Goal: Navigation & Orientation: Find specific page/section

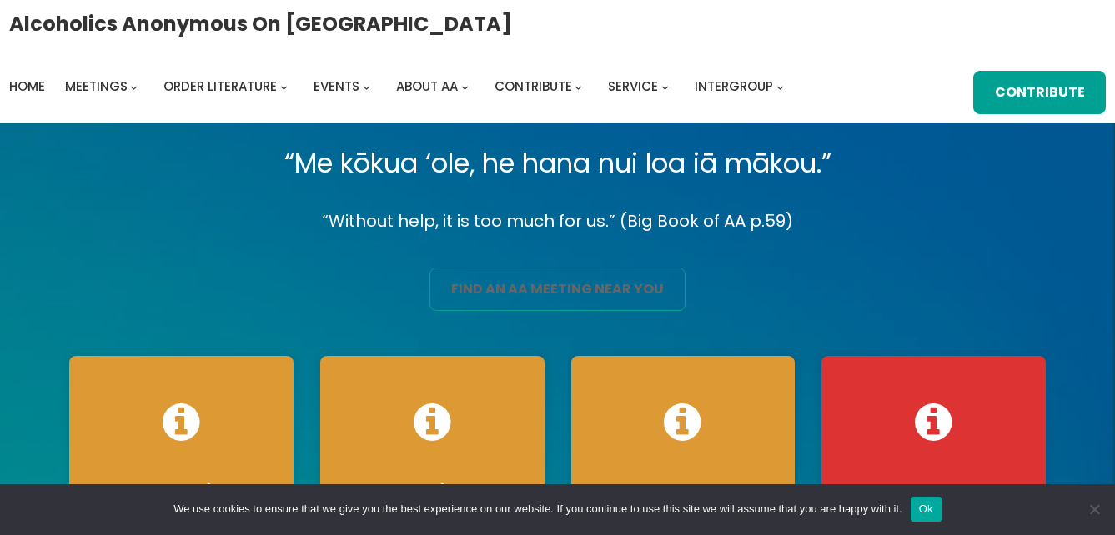
click at [572, 287] on link "find an aa meeting near you" at bounding box center [556, 289] width 255 height 43
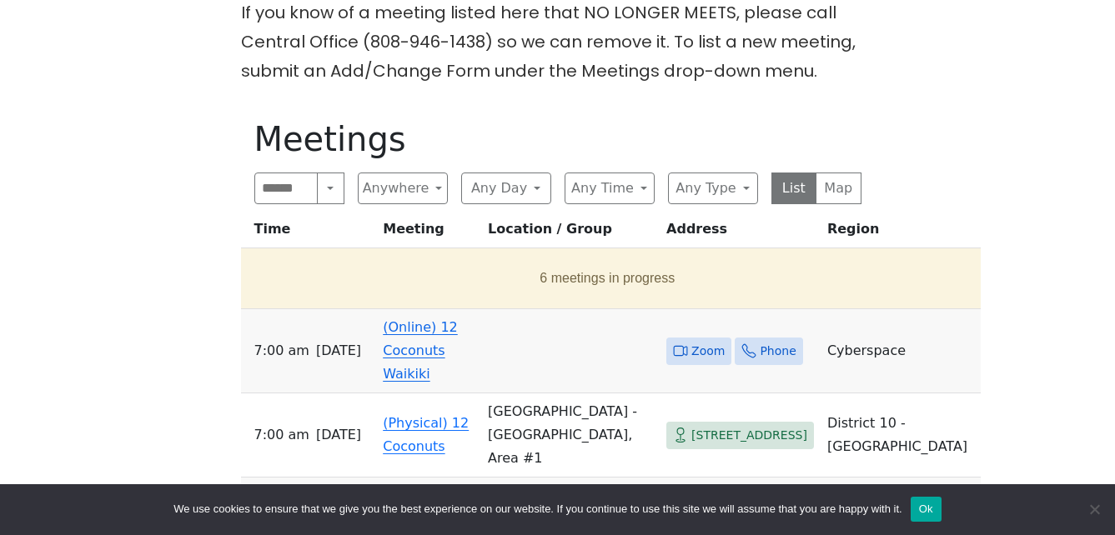
scroll to position [584, 0]
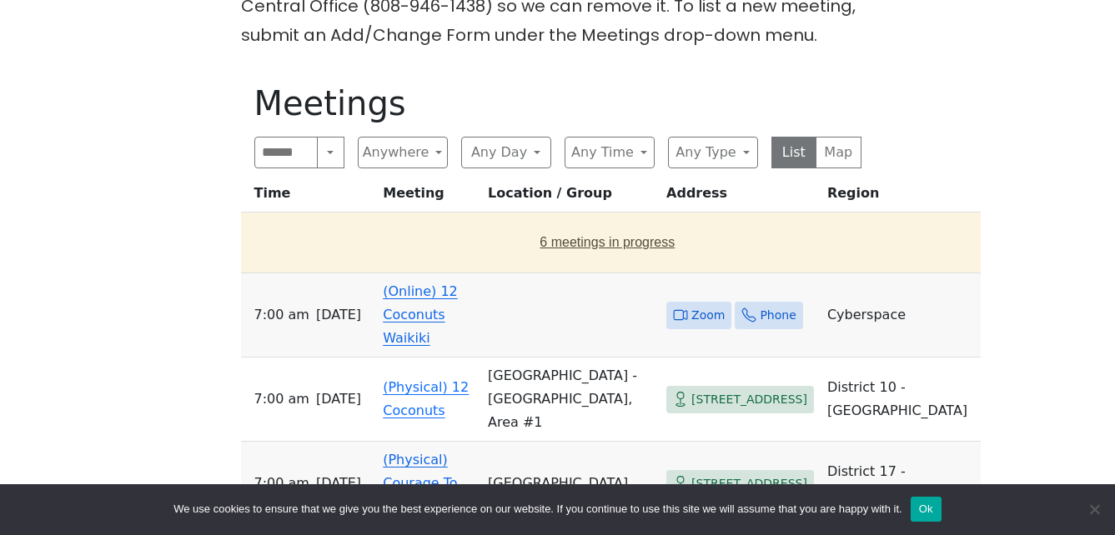
click at [536, 239] on button "6 meetings in progress" at bounding box center [608, 242] width 720 height 47
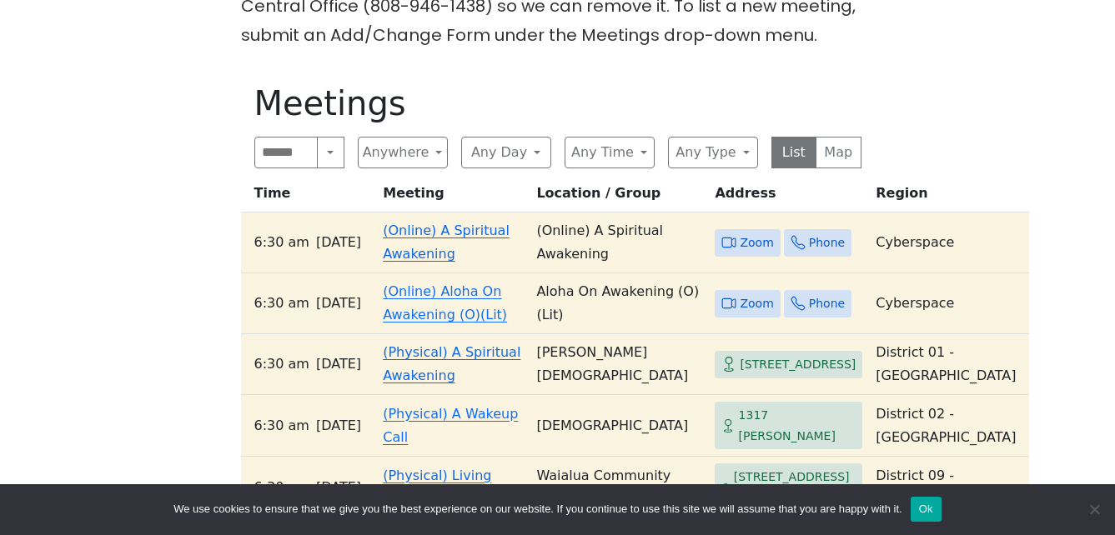
click at [464, 244] on link "(Online) A Spiritual Awakening" at bounding box center [446, 242] width 127 height 39
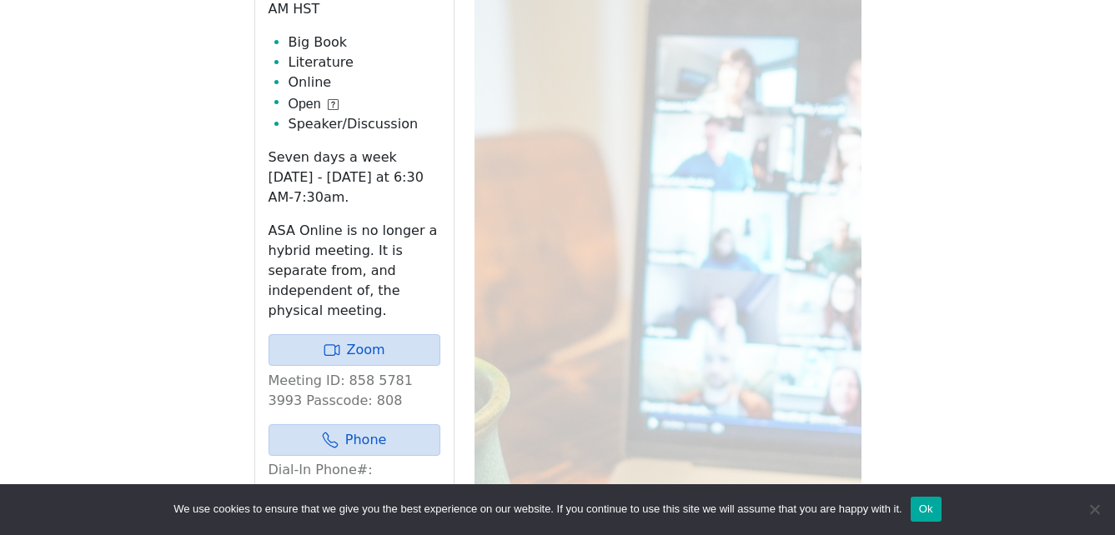
scroll to position [821, 0]
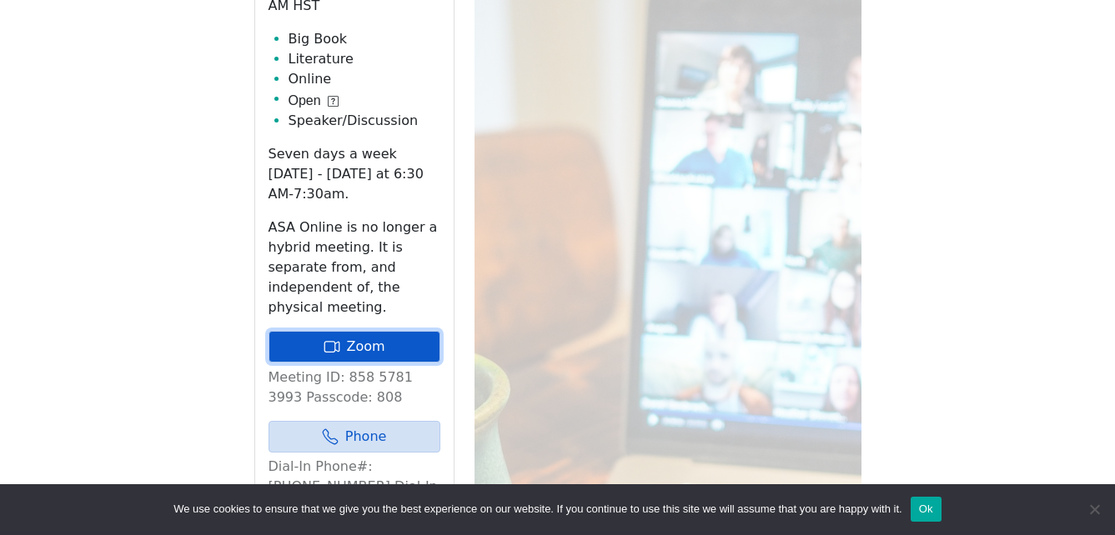
click at [406, 331] on link "Zoom" at bounding box center [354, 347] width 172 height 32
